Goal: Task Accomplishment & Management: Manage account settings

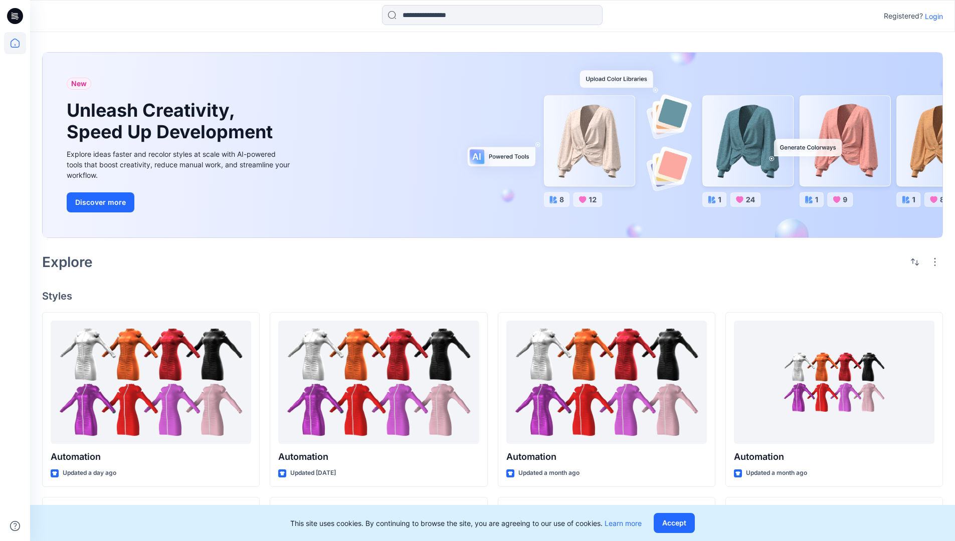
click at [936, 18] on p "Login" at bounding box center [933, 16] width 18 height 11
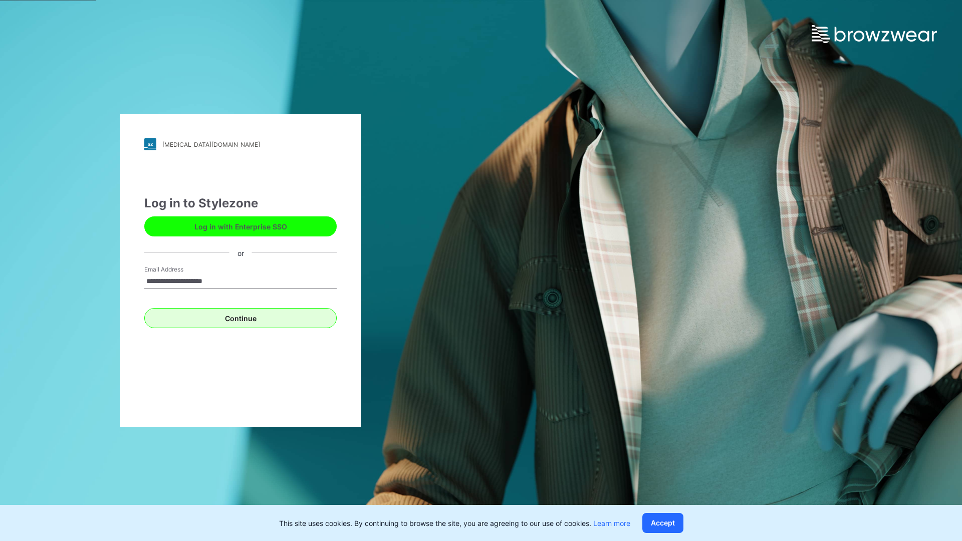
type input "**********"
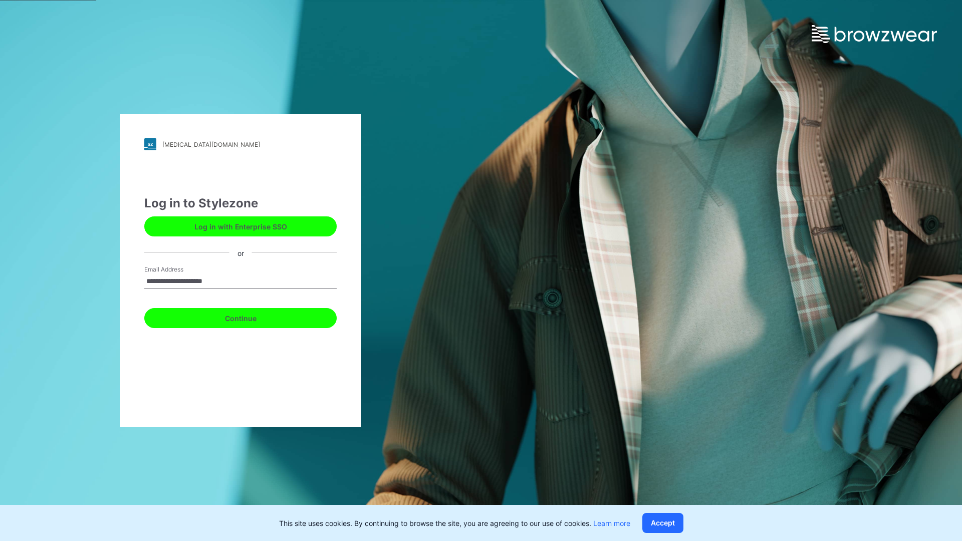
click at [258, 313] on button "Continue" at bounding box center [240, 318] width 192 height 20
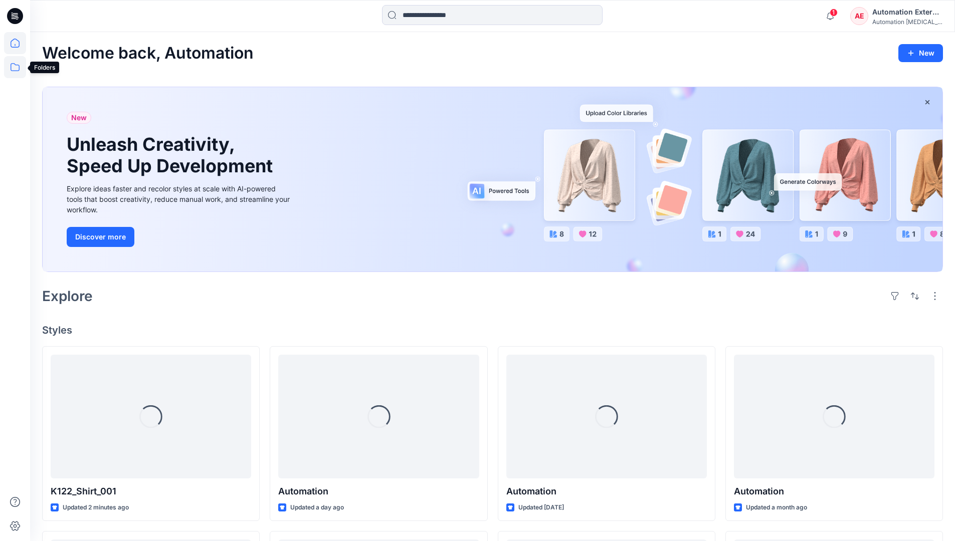
click at [16, 72] on icon at bounding box center [15, 67] width 22 height 22
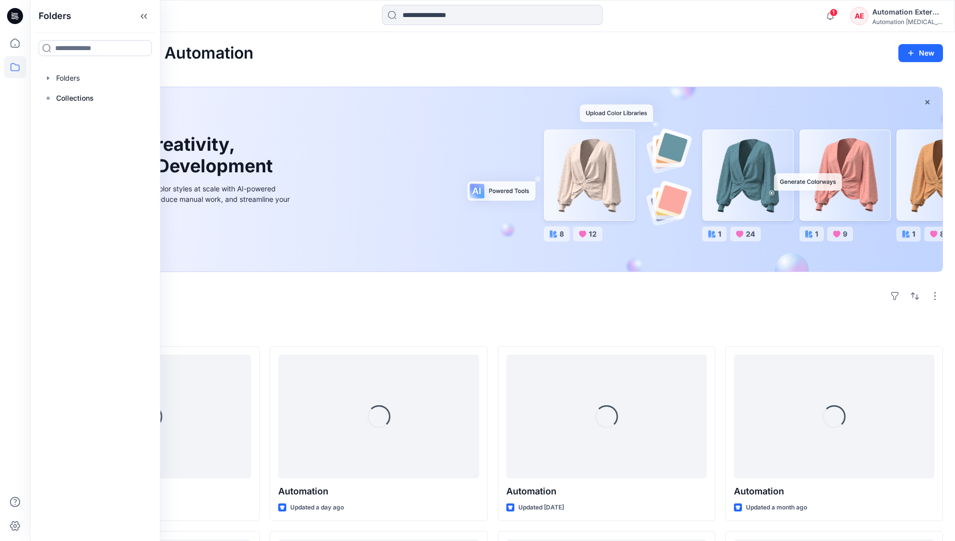
click at [76, 73] on div at bounding box center [95, 78] width 114 height 20
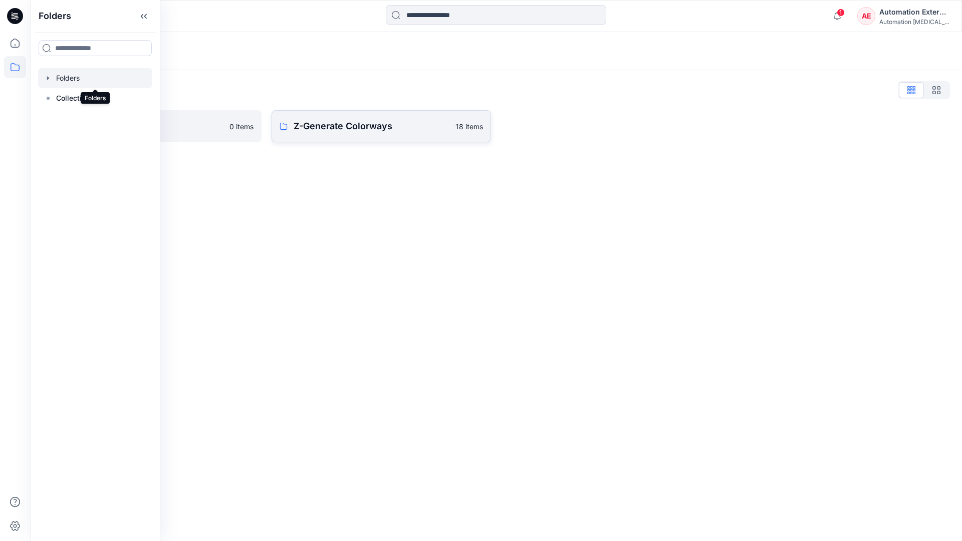
click at [353, 128] on p "Z-Generate Colorways" at bounding box center [372, 126] width 156 height 14
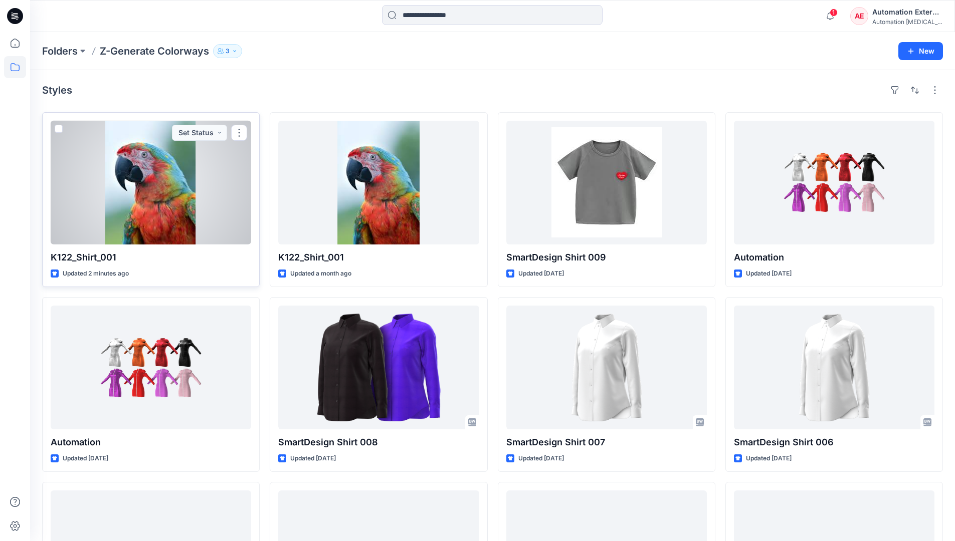
click at [62, 131] on span at bounding box center [59, 129] width 8 height 8
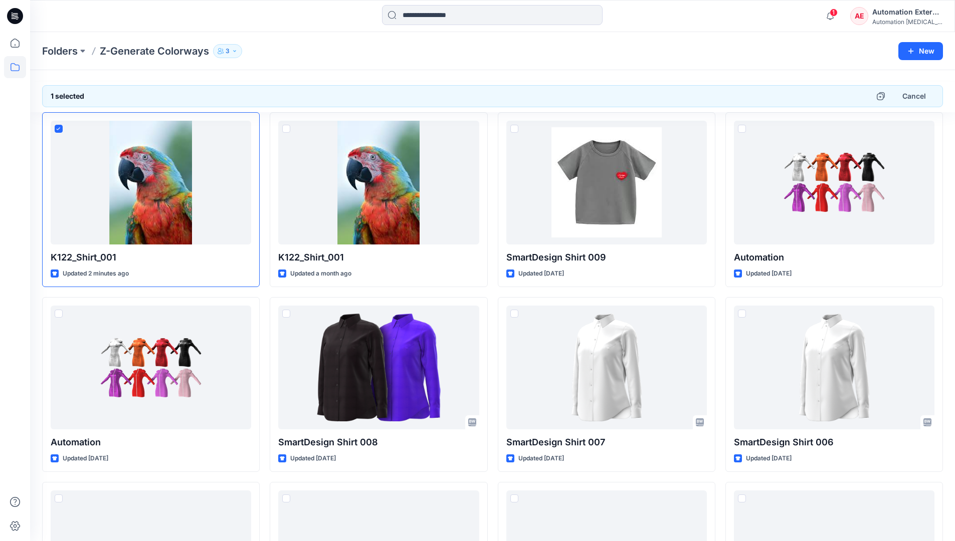
click at [908, 12] on div "Automation External" at bounding box center [907, 12] width 70 height 12
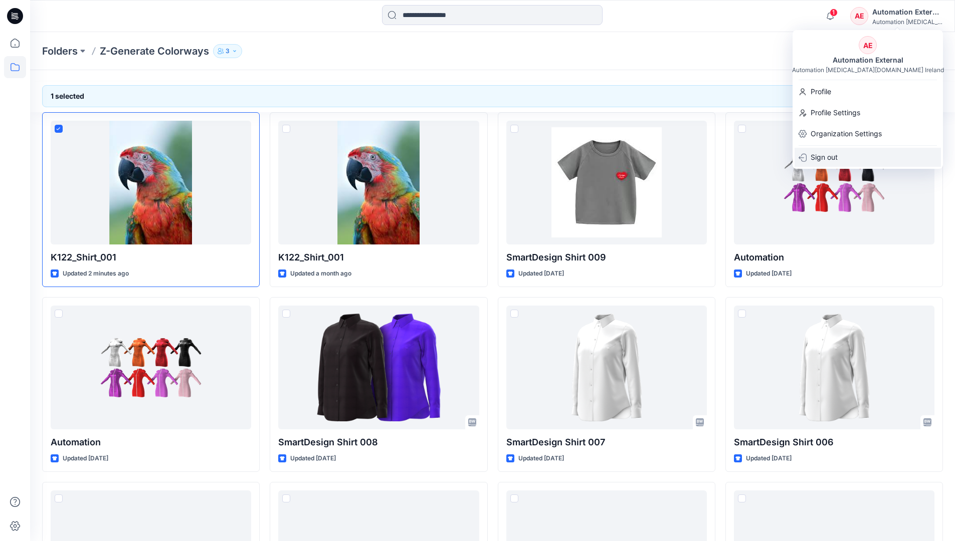
click at [848, 154] on div "Sign out" at bounding box center [867, 157] width 146 height 19
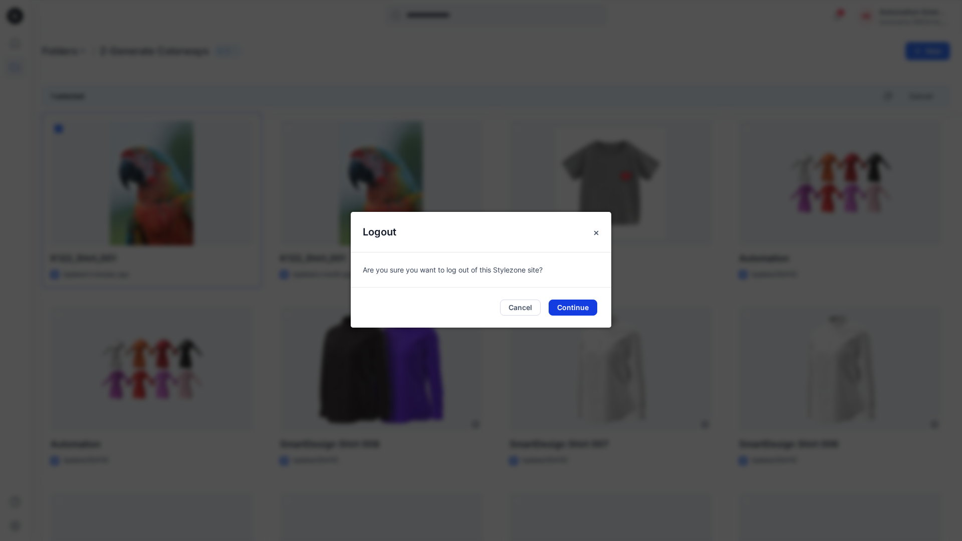
click at [589, 308] on button "Continue" at bounding box center [573, 308] width 49 height 16
